Goal: Transaction & Acquisition: Purchase product/service

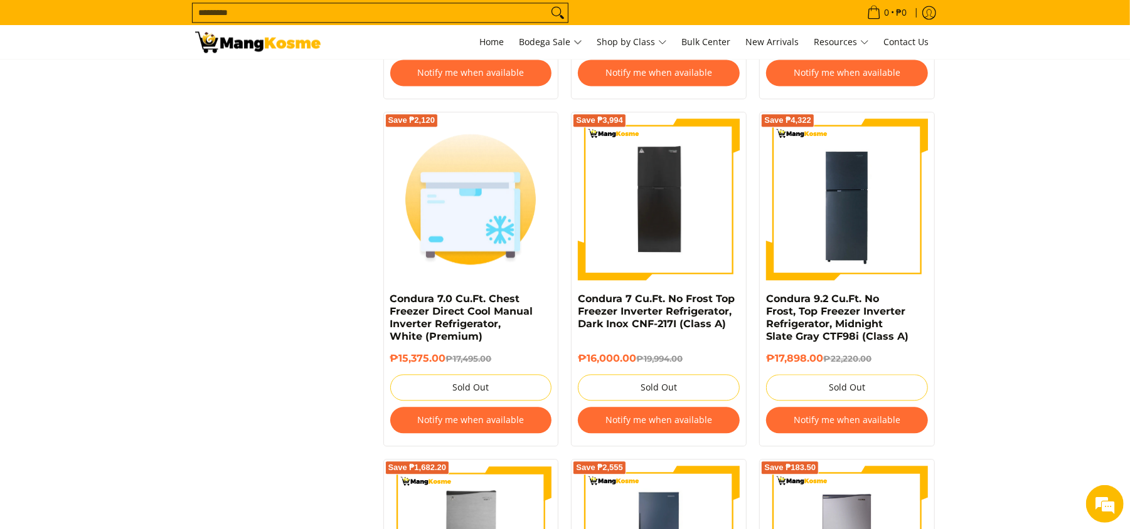
scroll to position [2003, 0]
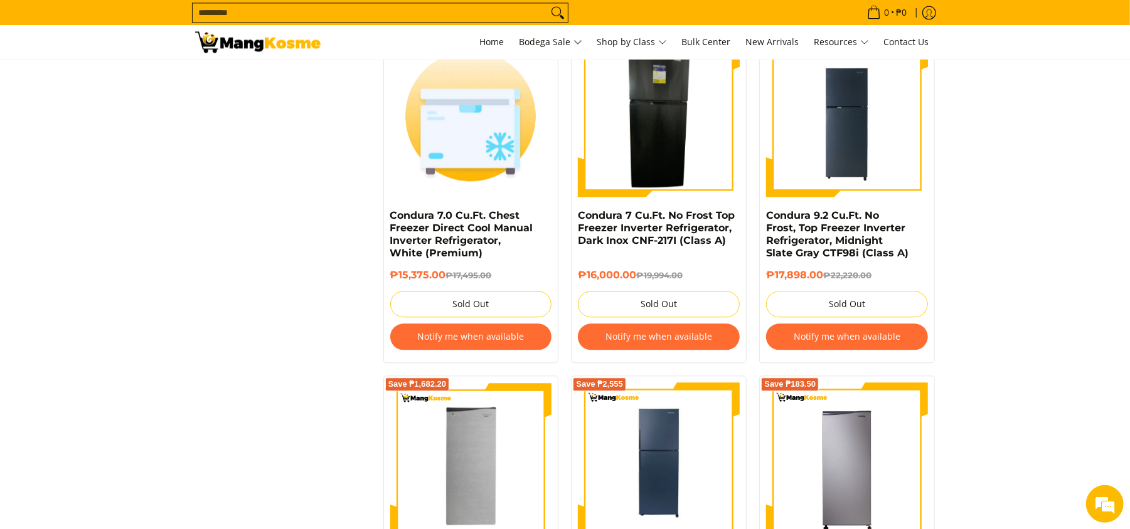
click at [588, 109] on img at bounding box center [659, 116] width 70 height 162
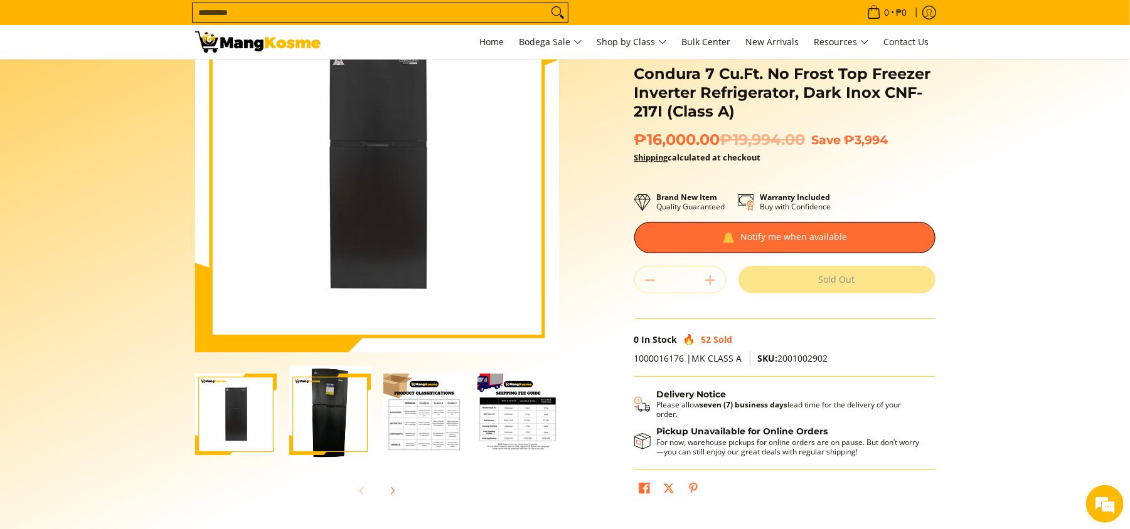
scroll to position [167, 0]
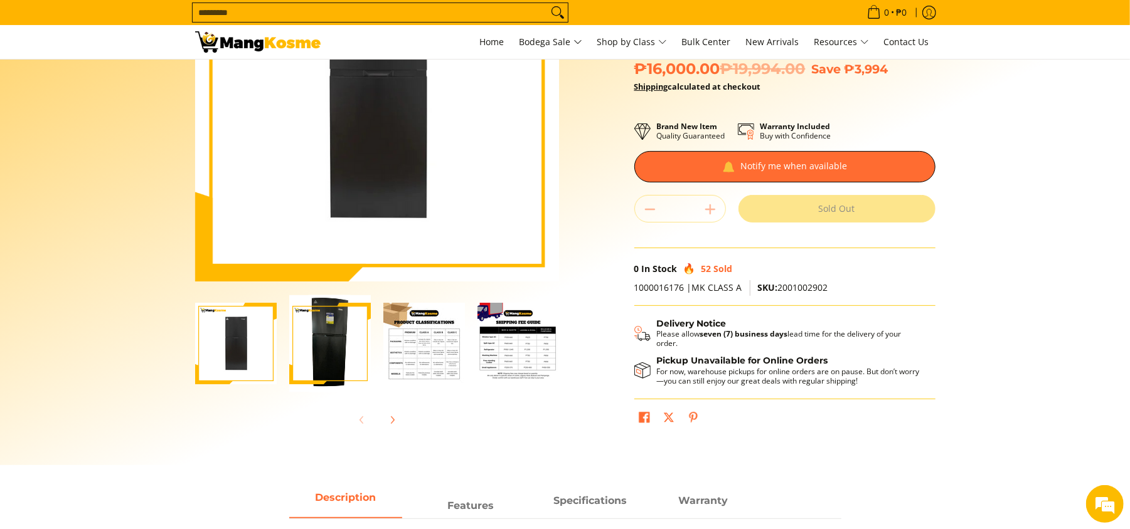
click at [342, 331] on img "Condura 7 Cu.Ft. No Frost Top Freezer Inverter Refrigerator, Dark Inox CNF-217I…" at bounding box center [330, 343] width 82 height 97
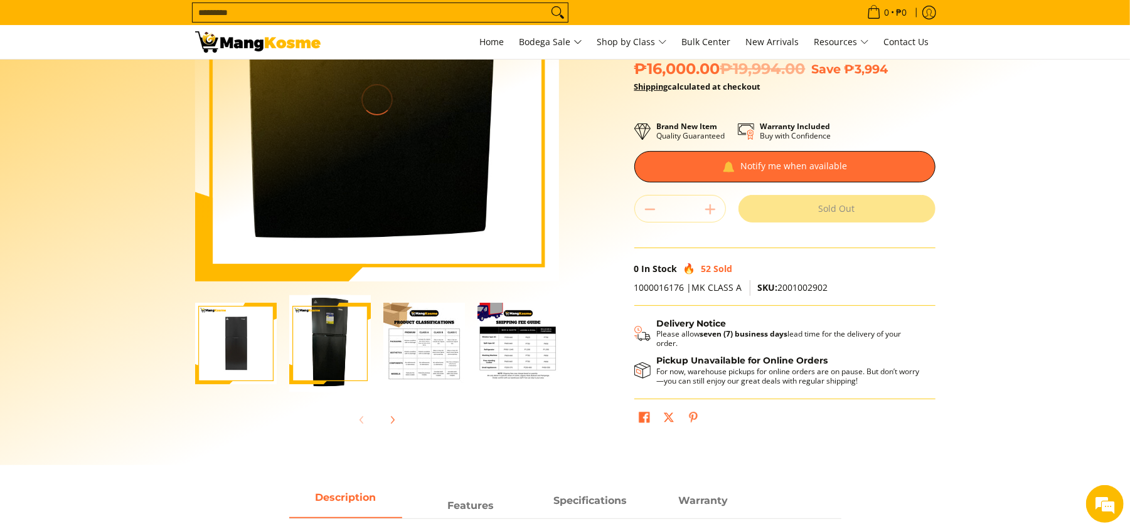
scroll to position [0, 0]
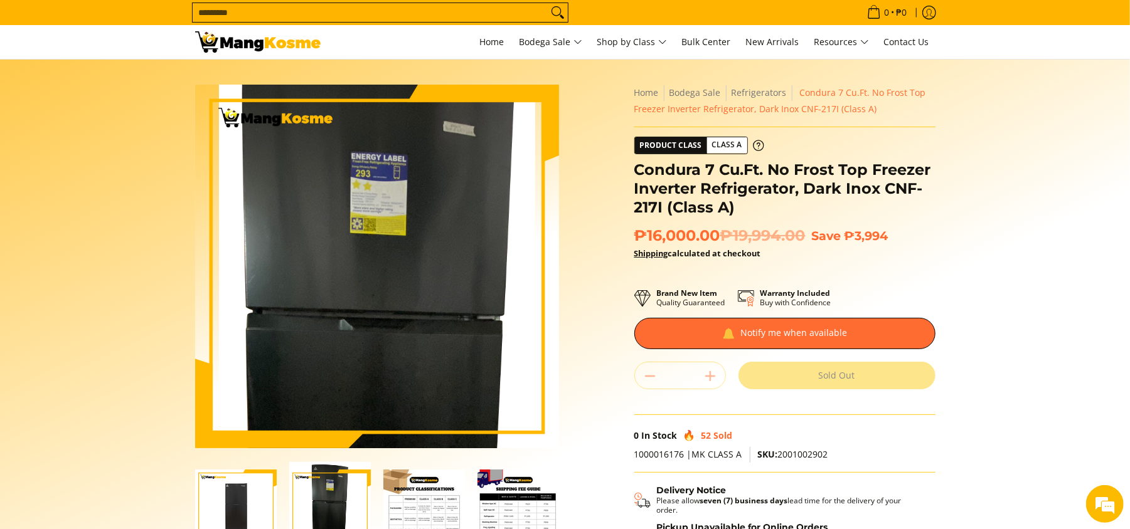
click at [373, 209] on img at bounding box center [376, 267] width 158 height 364
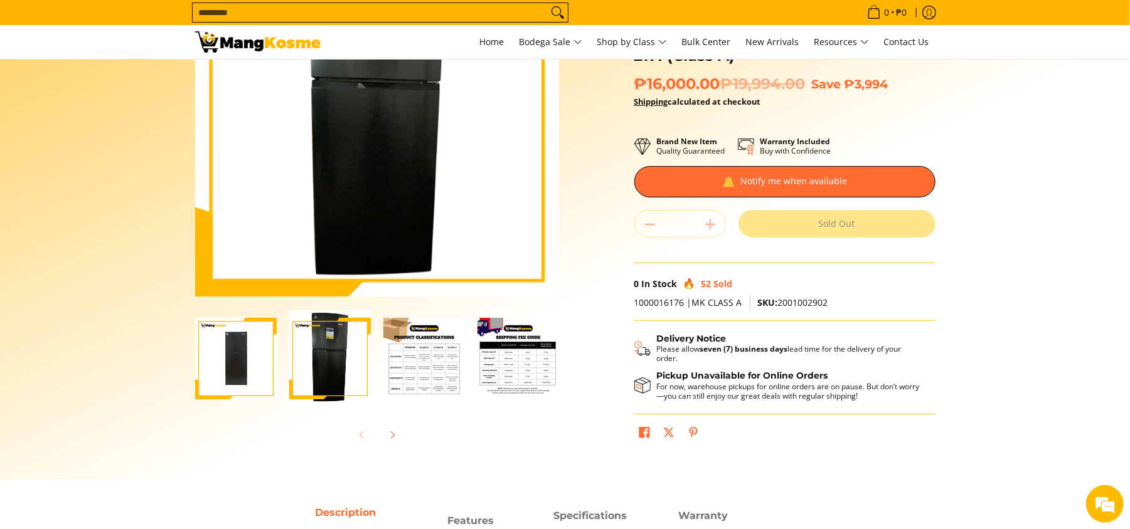
scroll to position [167, 0]
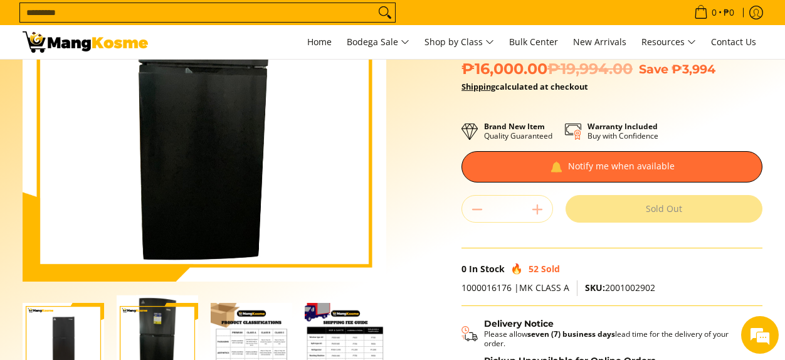
click at [403, 286] on div "Skip to Main Content Enable zoom Disable zoom Enable zoom Disable zoom Enable z…" at bounding box center [392, 185] width 753 height 535
